Goal: Information Seeking & Learning: Learn about a topic

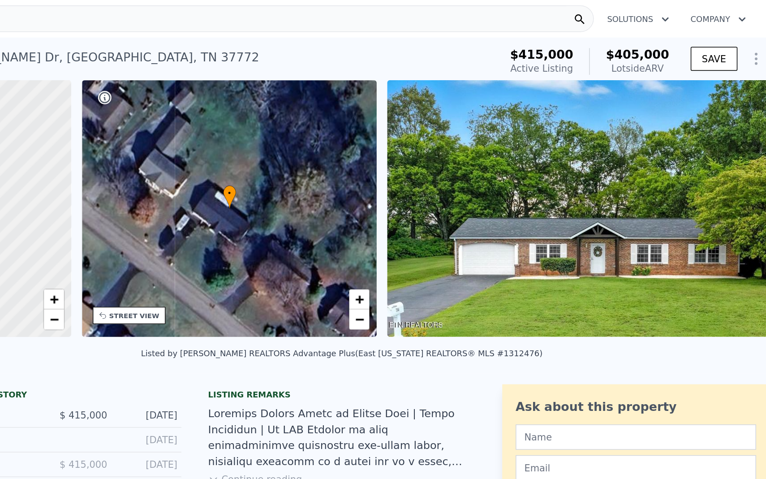
scroll to position [0, 6938]
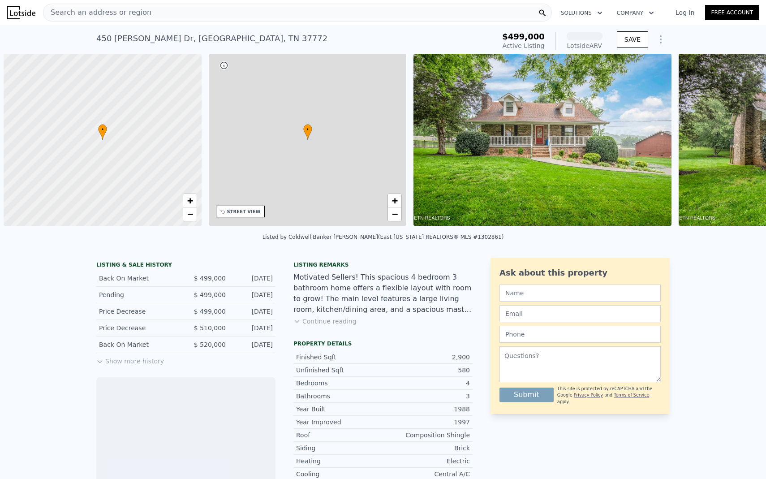
scroll to position [0, 4]
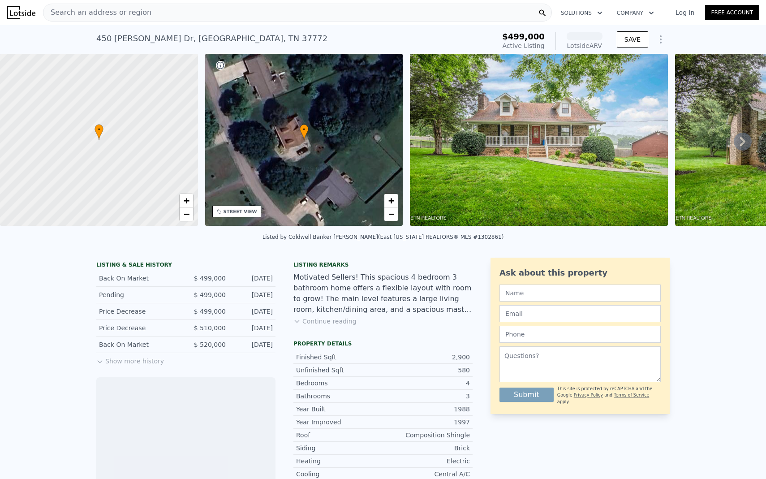
click at [126, 359] on button "Show more history" at bounding box center [130, 359] width 68 height 13
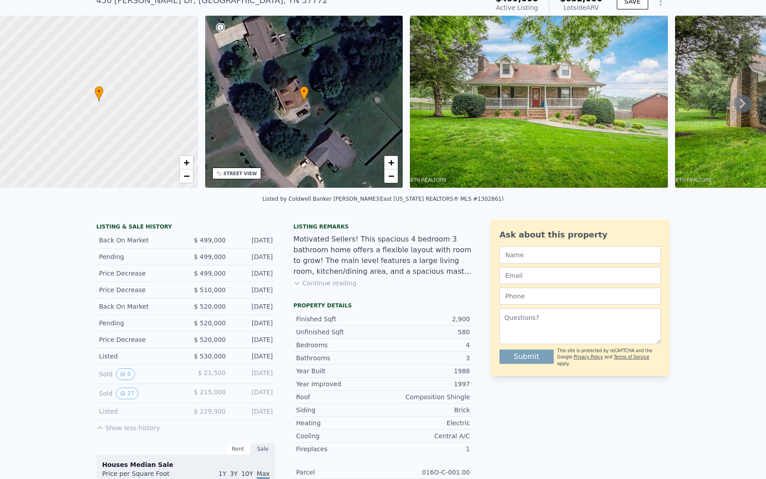
scroll to position [43, 0]
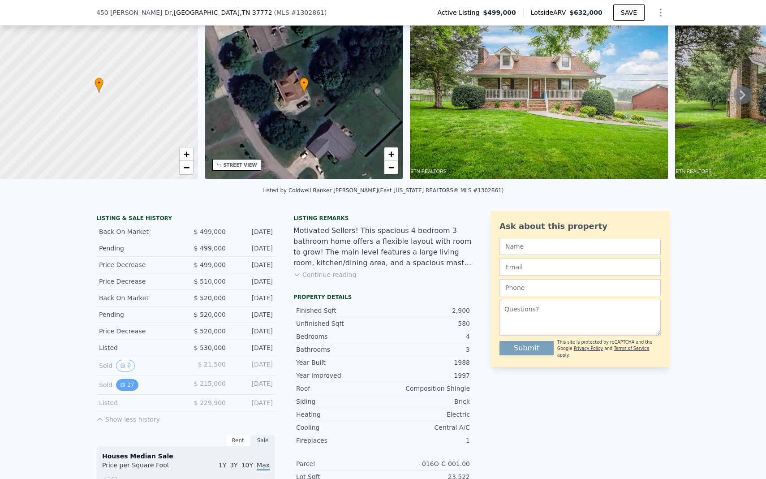
click at [125, 386] on icon "View historical data" at bounding box center [122, 384] width 5 height 5
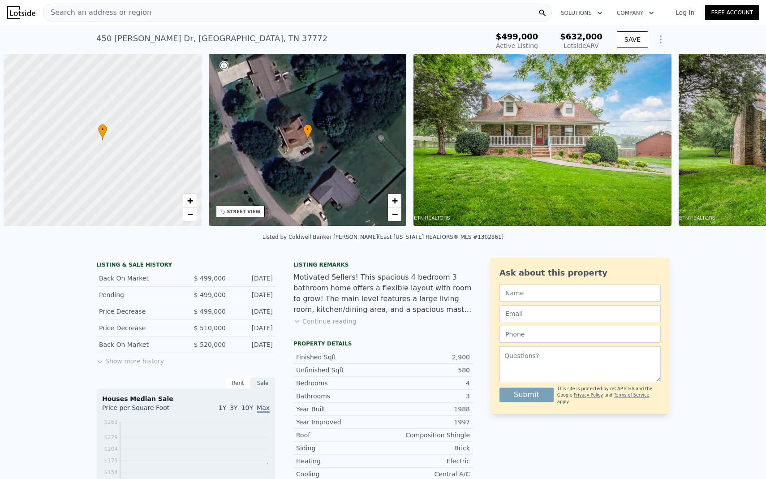
scroll to position [0, 4]
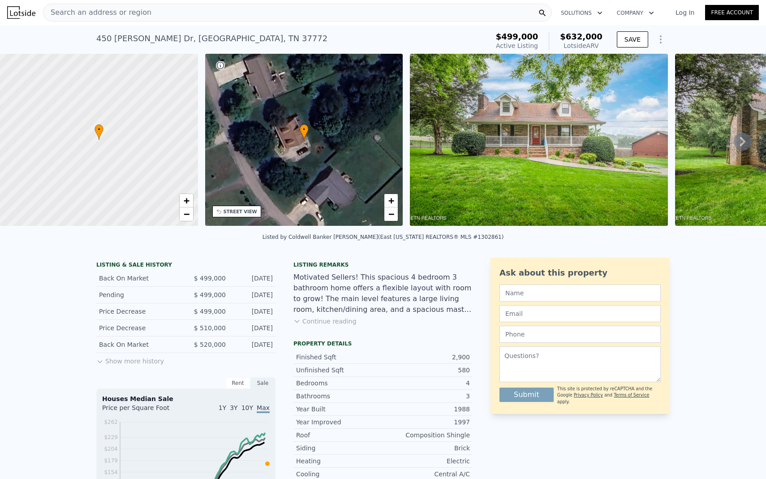
click at [123, 362] on button "Show more history" at bounding box center [130, 359] width 68 height 13
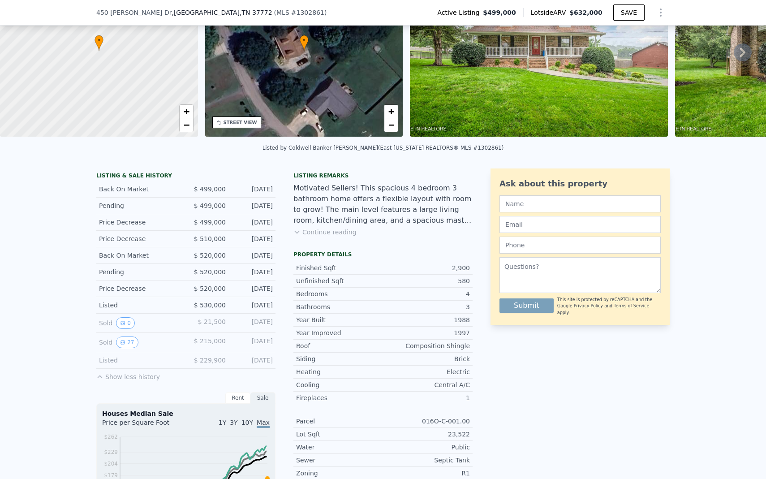
scroll to position [92, 0]
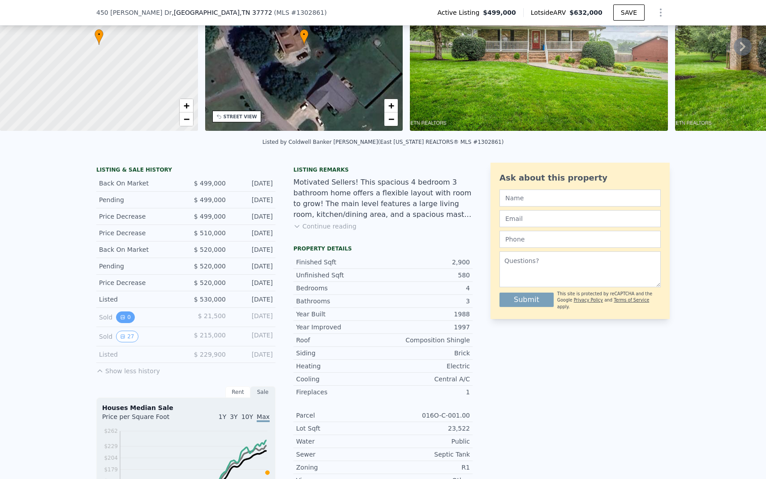
click at [126, 320] on button "0" at bounding box center [125, 317] width 19 height 12
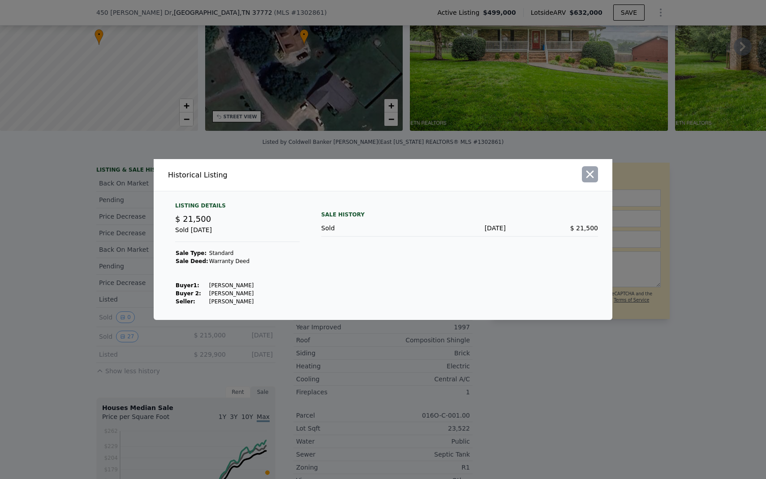
click at [593, 178] on icon "button" at bounding box center [590, 174] width 13 height 13
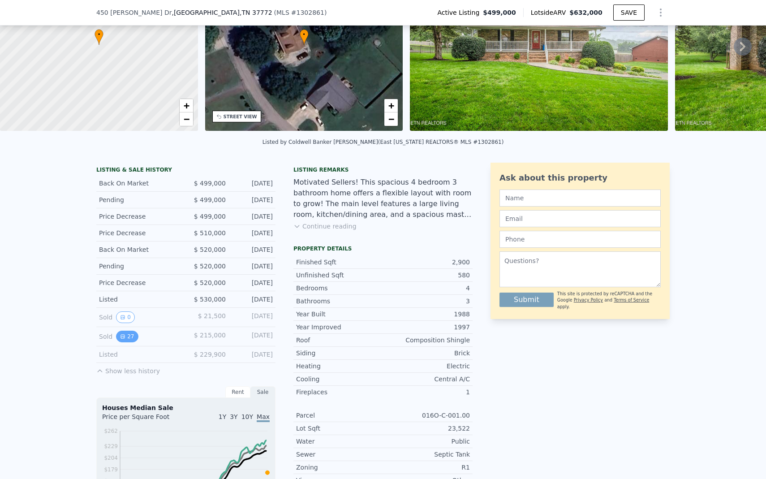
click at [119, 340] on button "27" at bounding box center [127, 337] width 22 height 12
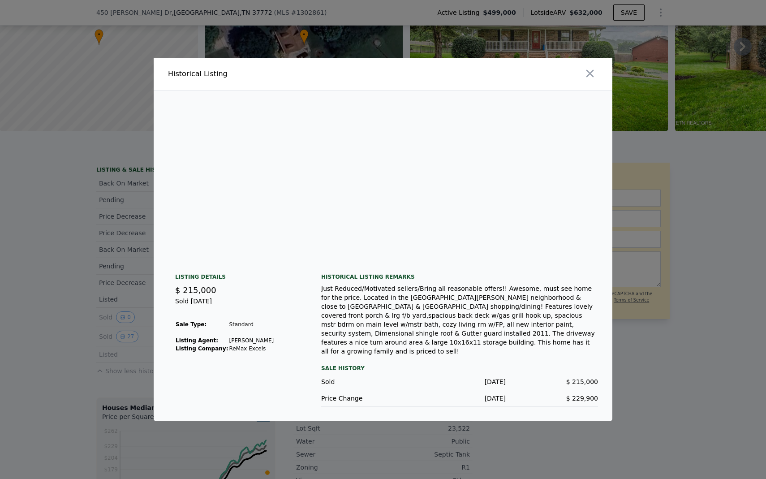
scroll to position [0, 237]
click at [588, 78] on icon "button" at bounding box center [590, 73] width 13 height 13
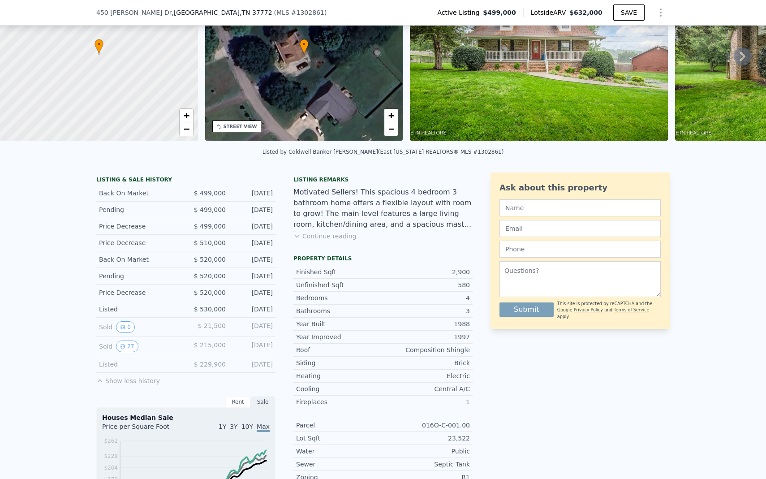
scroll to position [101, 0]
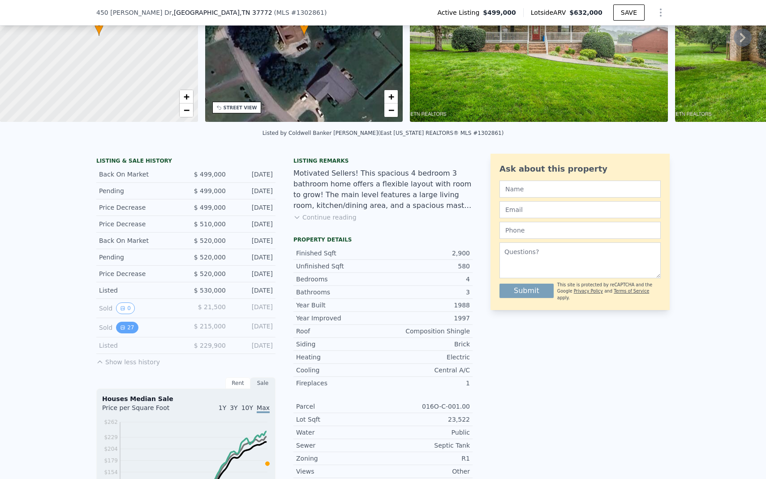
click at [117, 327] on button "27" at bounding box center [127, 328] width 22 height 12
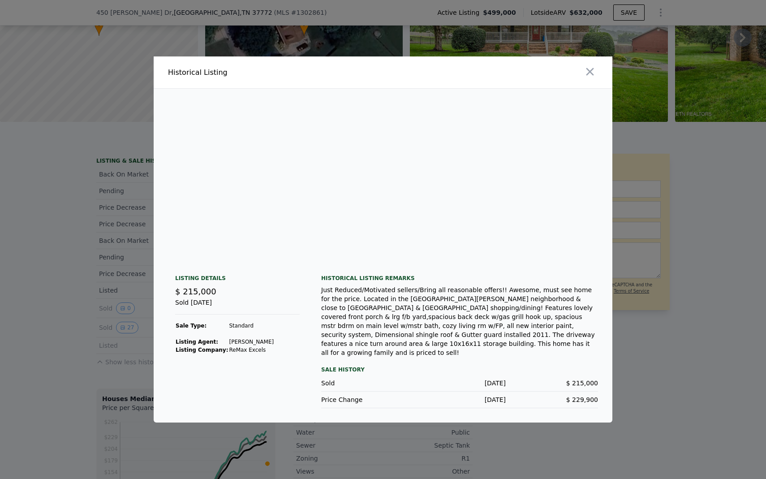
scroll to position [0, 3019]
click at [450, 96] on img at bounding box center [519, 175] width 143 height 172
click at [514, 241] on img at bounding box center [519, 175] width 143 height 172
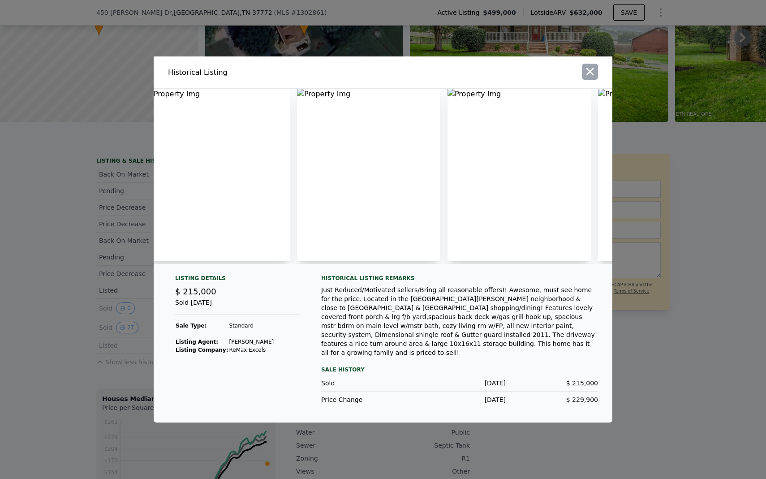
click at [582, 78] on button "button" at bounding box center [590, 72] width 16 height 16
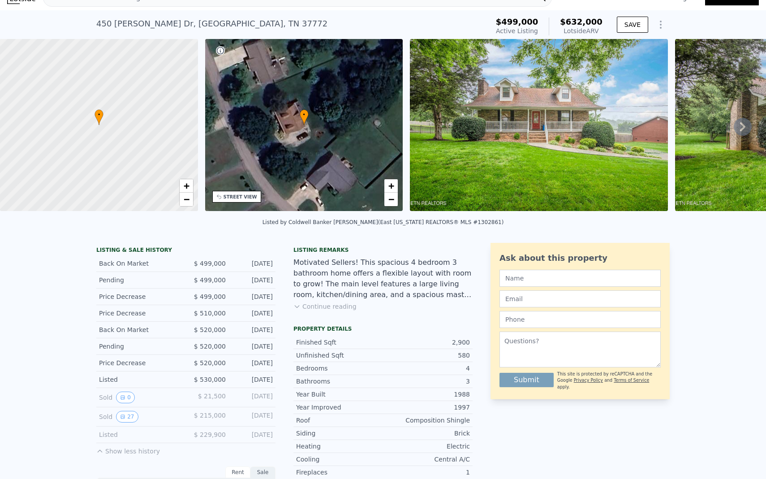
scroll to position [0, 0]
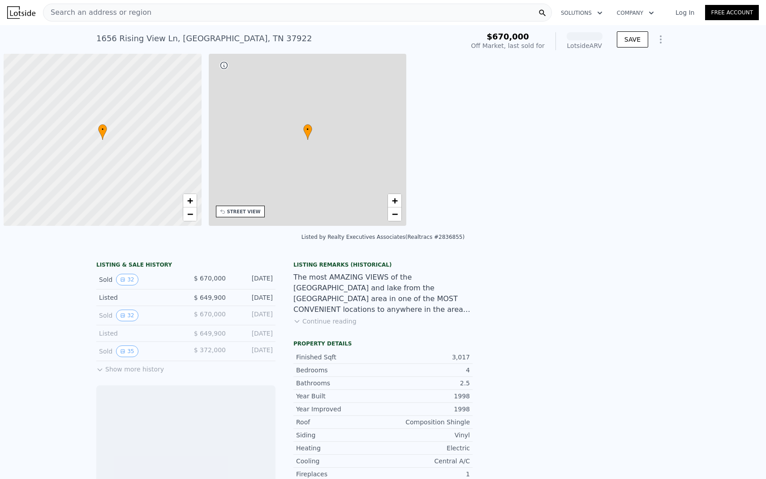
scroll to position [0, 4]
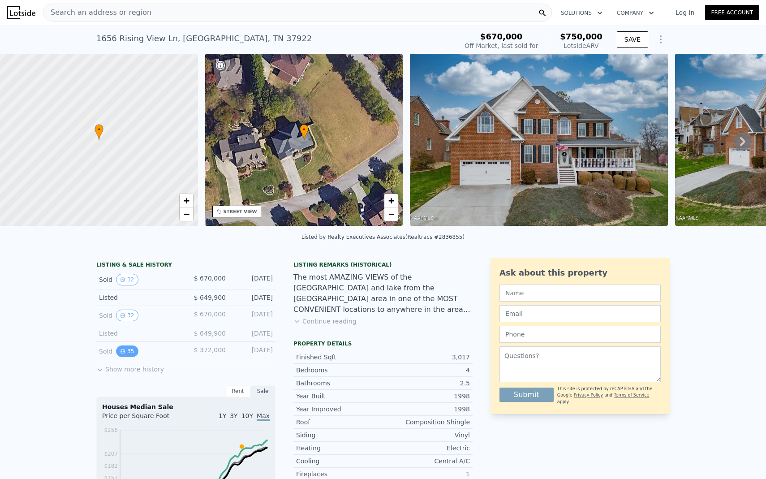
click at [128, 352] on button "35" at bounding box center [127, 352] width 22 height 12
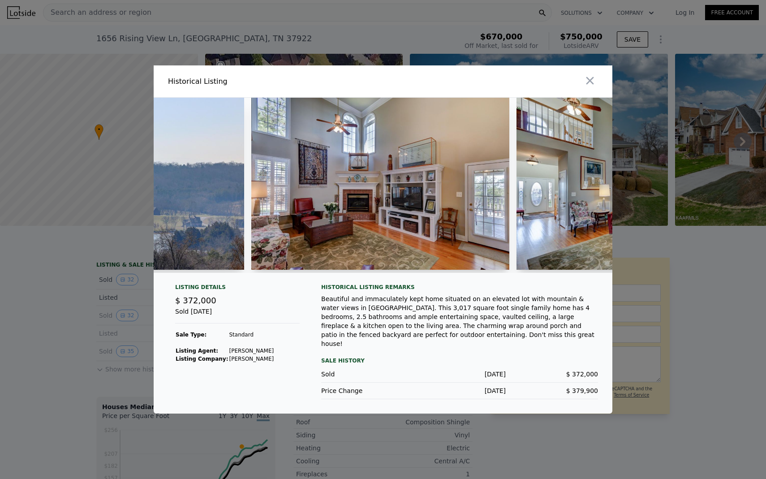
scroll to position [0, 705]
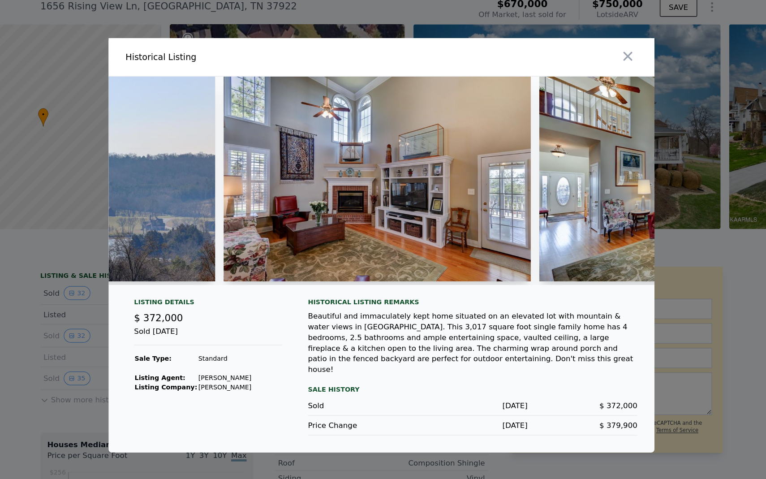
click at [387, 215] on img at bounding box center [380, 184] width 259 height 172
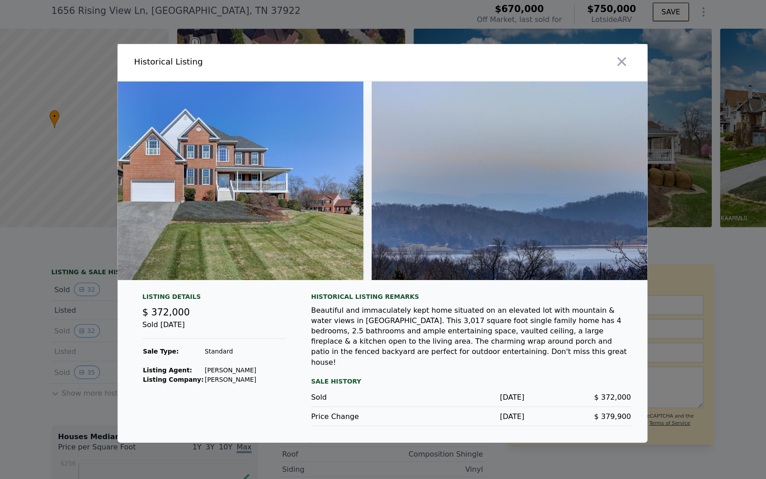
scroll to position [0, 8841]
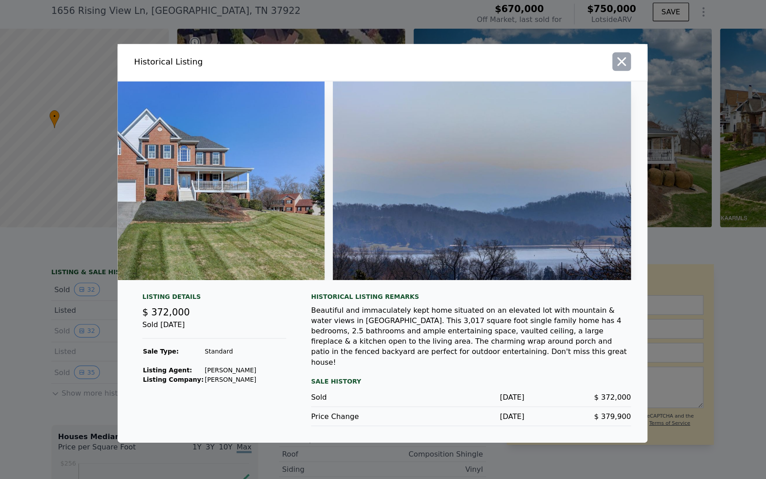
click at [590, 89] on icon "button" at bounding box center [590, 82] width 13 height 13
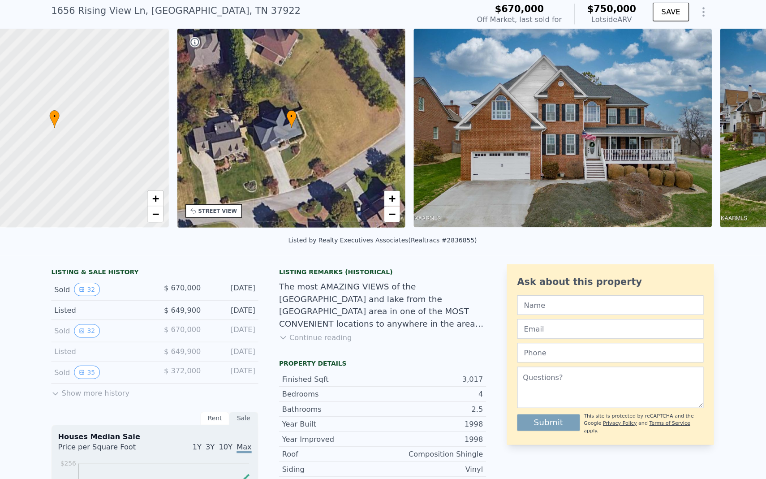
click at [152, 367] on button "Show more history" at bounding box center [130, 367] width 68 height 13
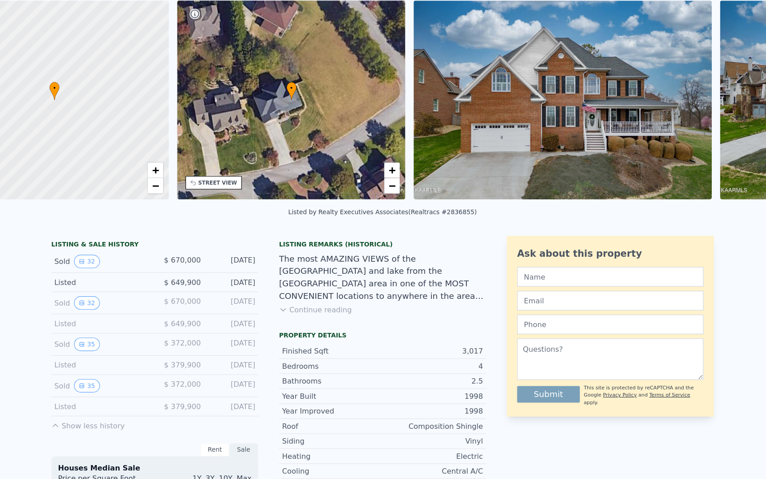
scroll to position [25, 0]
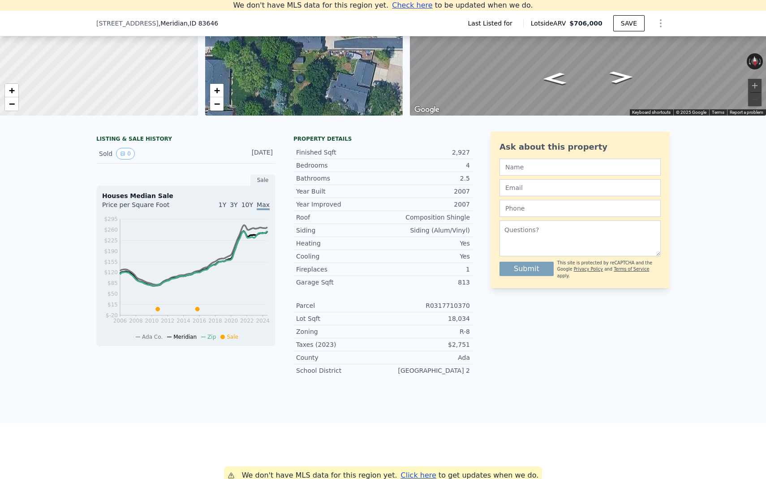
scroll to position [122, 0]
click at [130, 154] on button "0" at bounding box center [125, 153] width 19 height 12
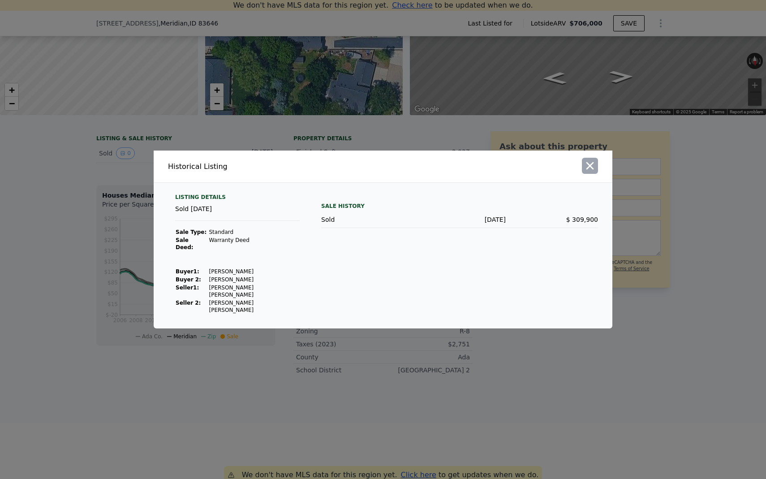
click at [593, 172] on icon "button" at bounding box center [590, 166] width 13 height 13
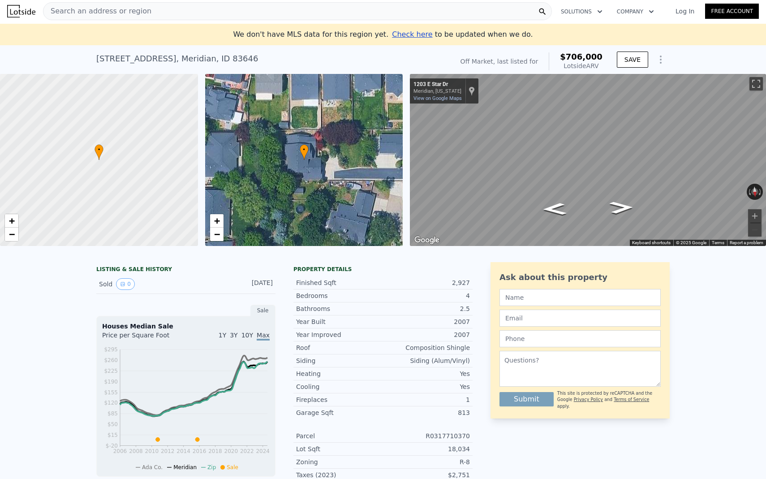
scroll to position [0, 0]
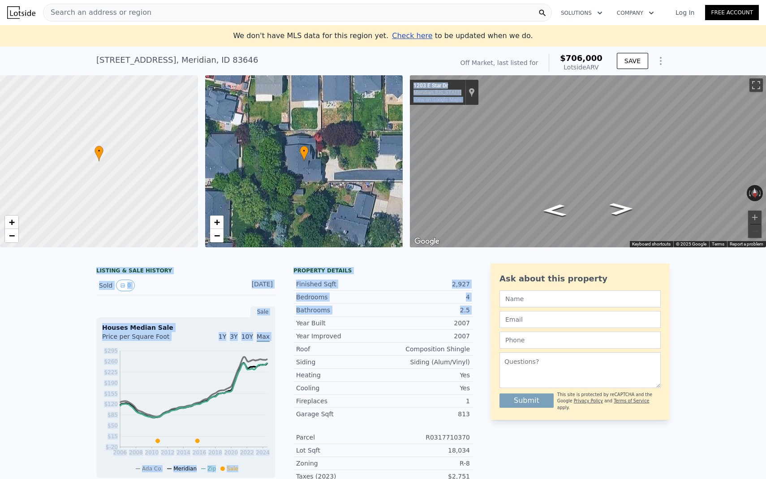
drag, startPoint x: 329, startPoint y: 317, endPoint x: 343, endPoint y: 238, distance: 80.1
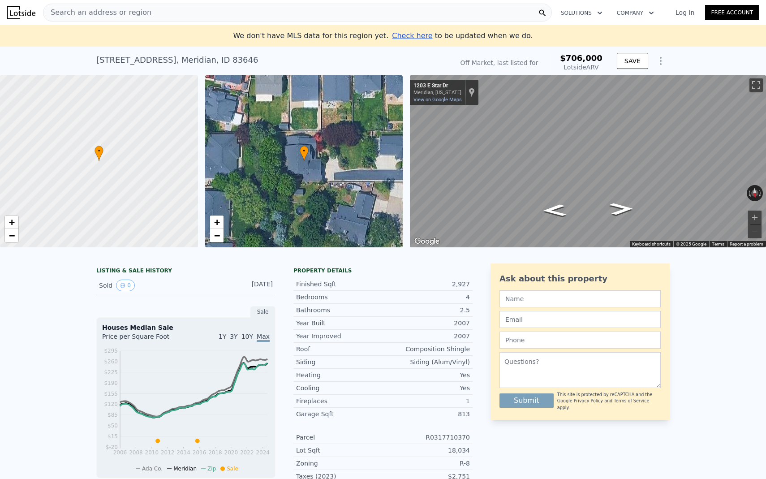
click at [349, 342] on div "Year Improved 2007" at bounding box center [383, 336] width 179 height 13
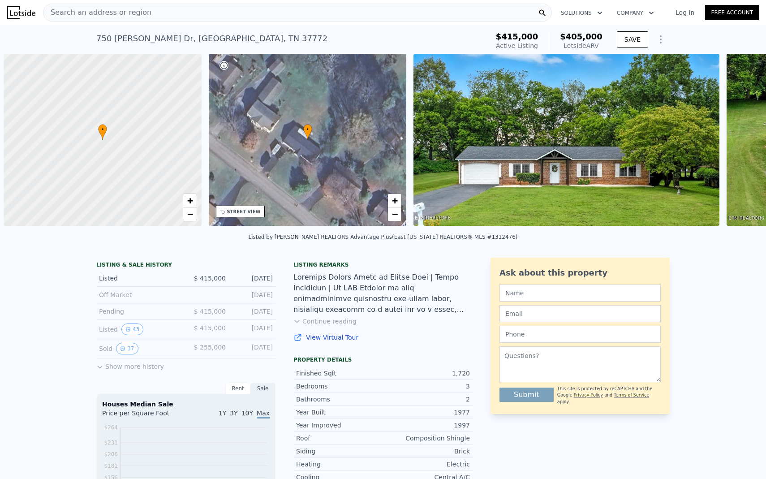
scroll to position [0, 4]
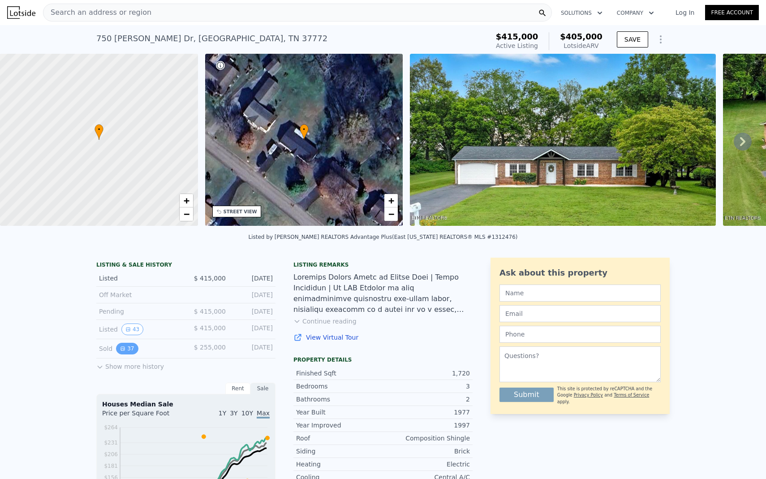
click at [130, 350] on button "37" at bounding box center [127, 349] width 22 height 12
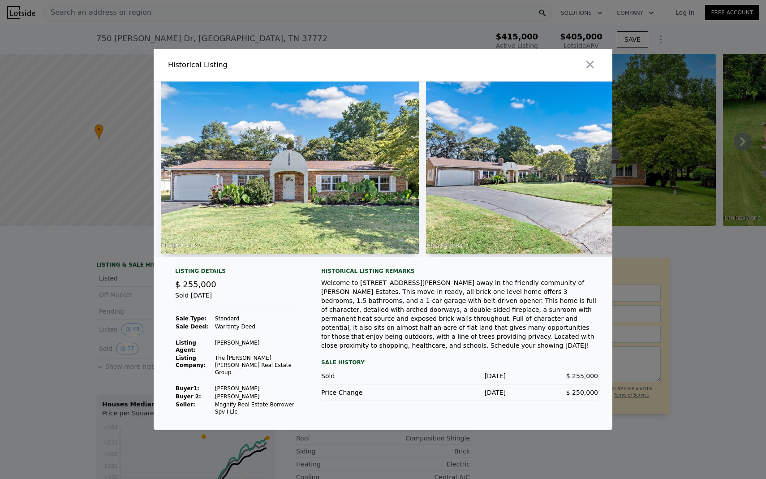
click at [338, 190] on img at bounding box center [290, 168] width 258 height 172
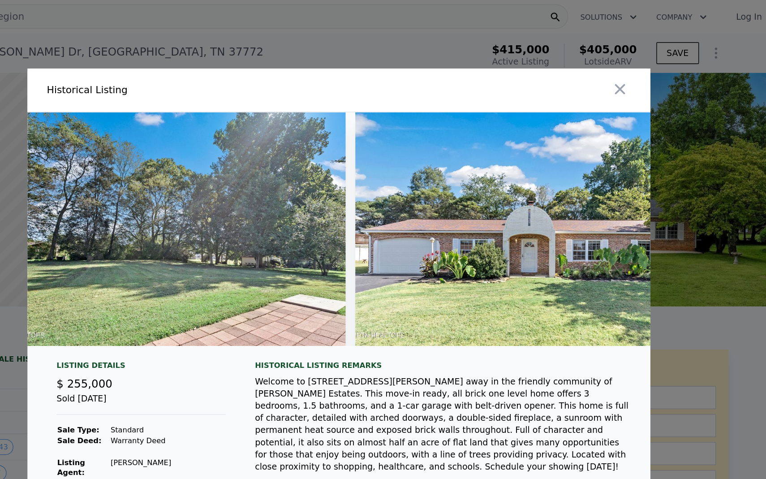
scroll to position [0, 8973]
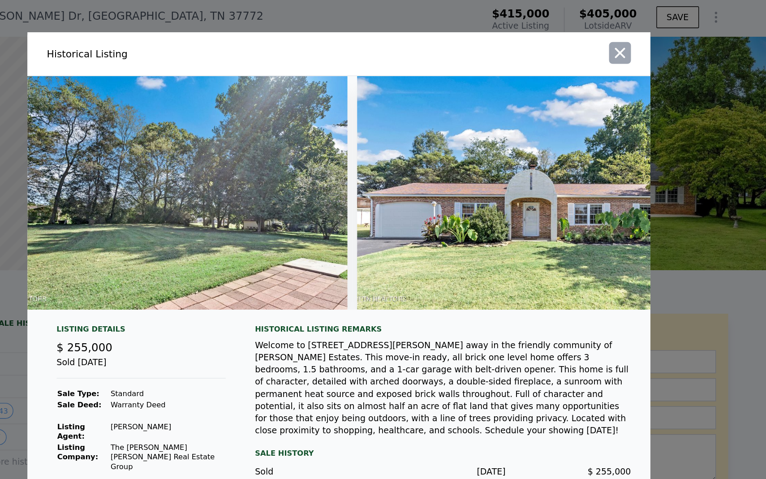
click at [592, 72] on icon "button" at bounding box center [590, 66] width 13 height 13
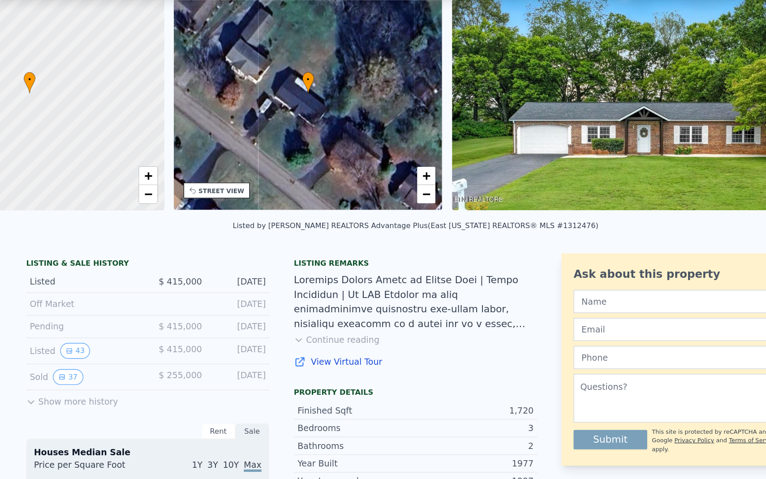
click at [140, 320] on button "Show more history" at bounding box center [130, 320] width 68 height 13
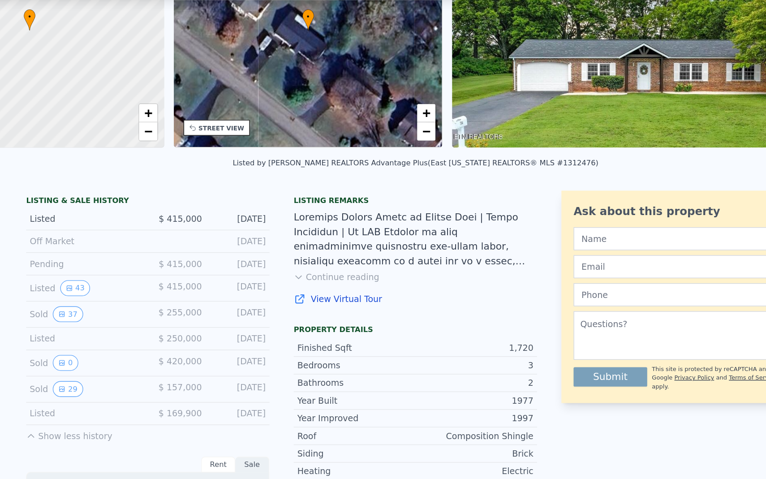
scroll to position [91, 0]
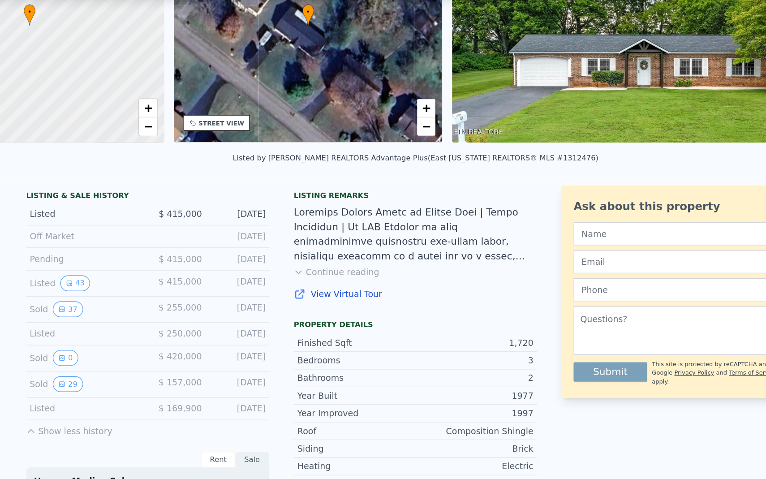
drag, startPoint x: 277, startPoint y: 290, endPoint x: 89, endPoint y: 292, distance: 187.8
click at [89, 292] on div "LISTING & SALE HISTORY Listed $ 415,000 Aug 18, 2025 Off Market Jul 7, 2025 Pen…" at bounding box center [383, 448] width 766 height 585
click at [137, 309] on button "29" at bounding box center [127, 310] width 22 height 12
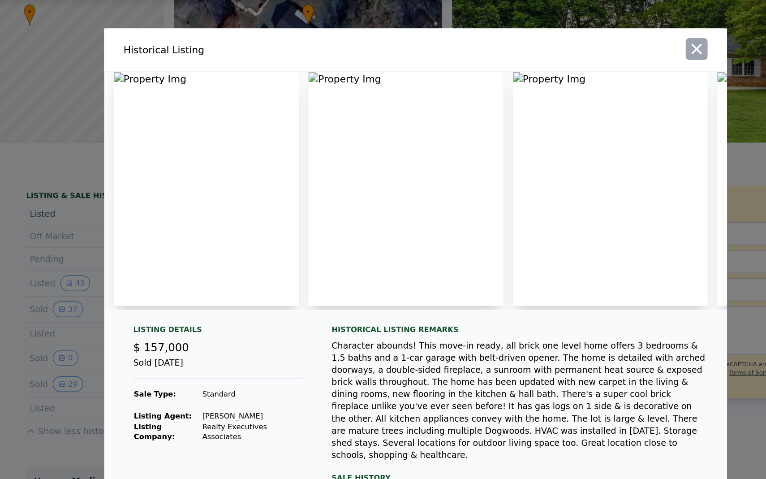
click at [592, 65] on icon "button" at bounding box center [591, 63] width 8 height 8
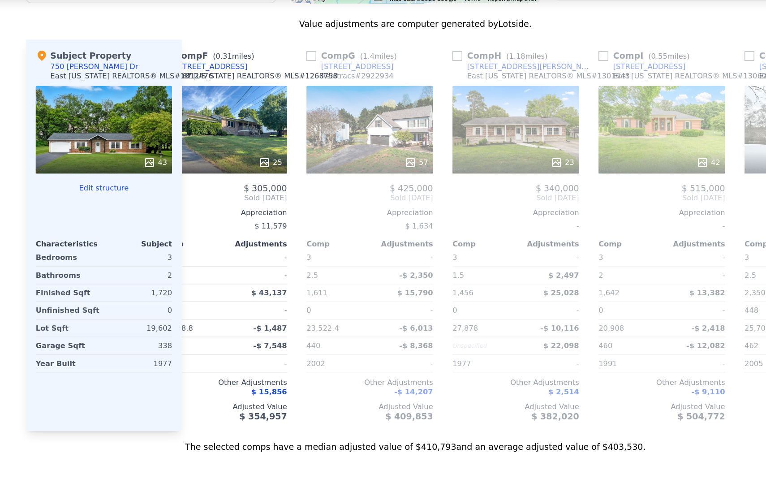
scroll to position [0, 575]
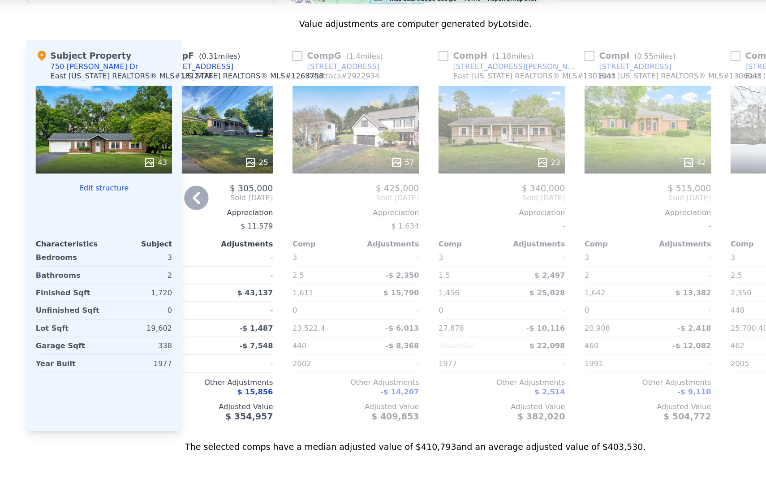
click at [588, 147] on icon at bounding box center [584, 146] width 9 height 9
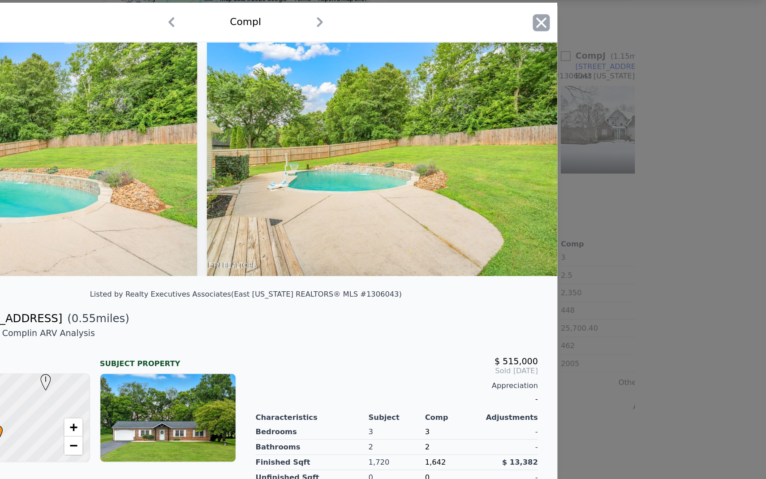
click at [601, 42] on icon "button" at bounding box center [601, 43] width 13 height 13
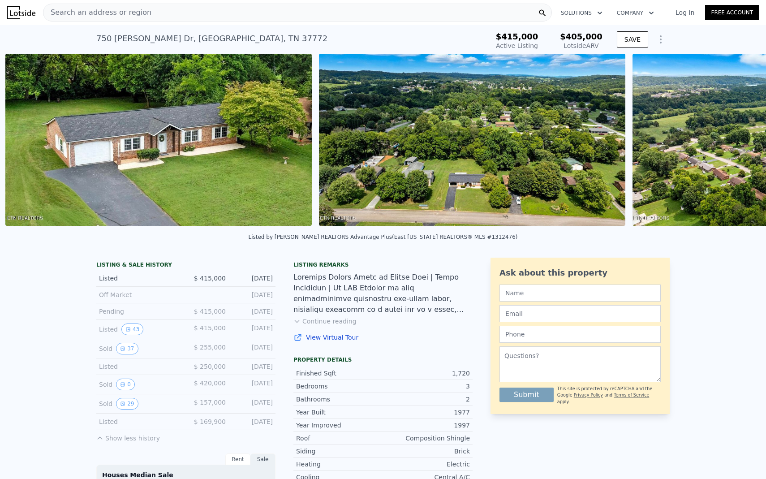
scroll to position [0, 723]
